Goal: Information Seeking & Learning: Check status

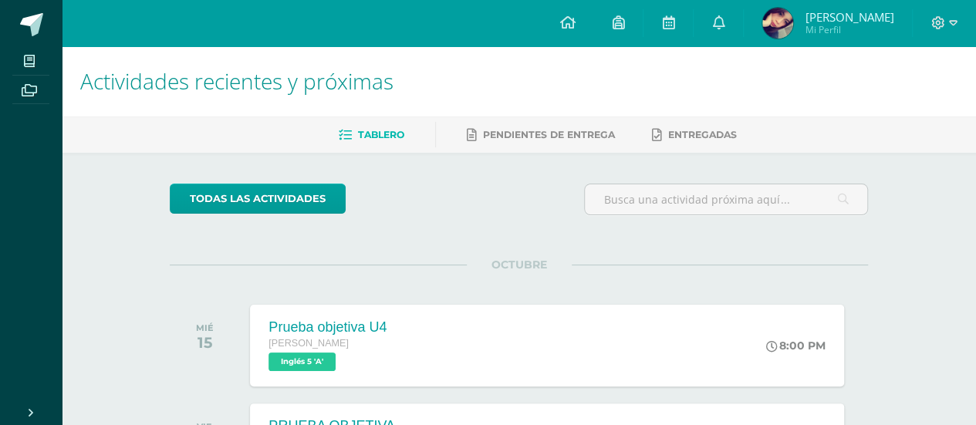
click at [782, 29] on img at bounding box center [777, 23] width 31 height 31
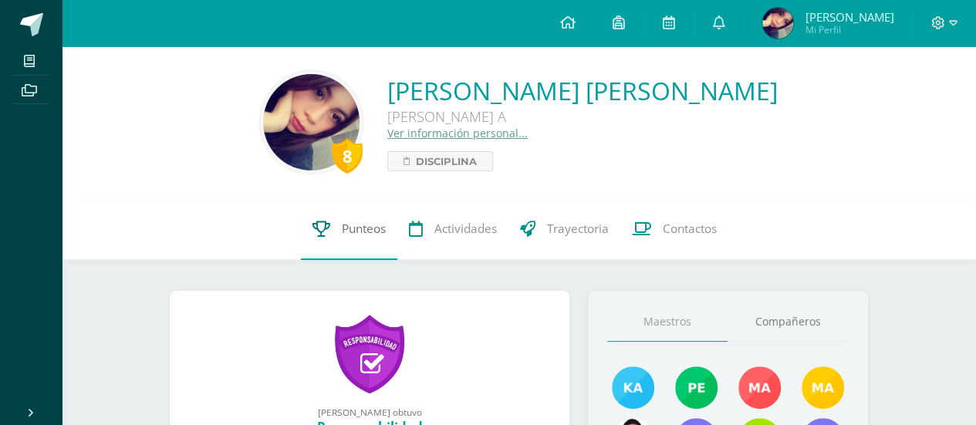
click at [306, 245] on link "Punteos" at bounding box center [349, 229] width 96 height 62
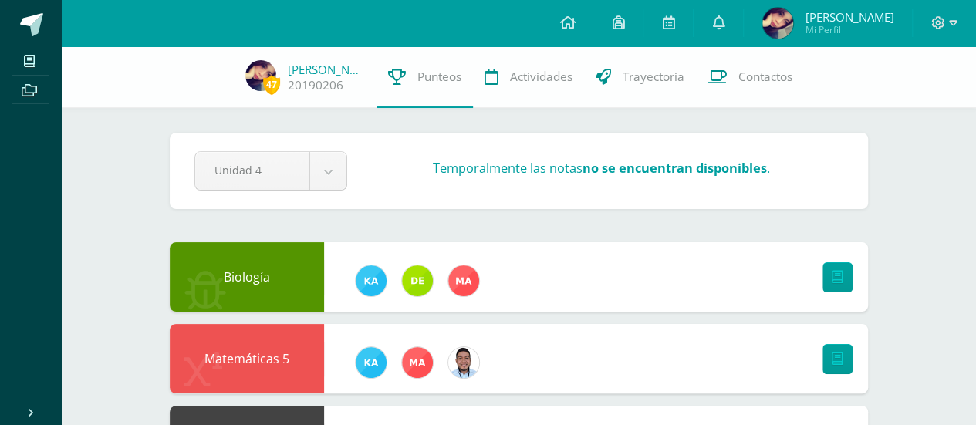
click at [593, 167] on strong "no se encuentran disponibles" at bounding box center [675, 168] width 184 height 17
click at [532, 66] on link "Actividades" at bounding box center [528, 77] width 111 height 62
click at [627, 59] on link "Trayectoria" at bounding box center [640, 77] width 112 height 62
